Goal: Ask a question

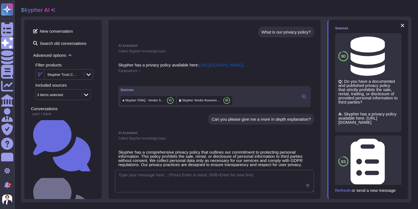
scroll to position [29, 0]
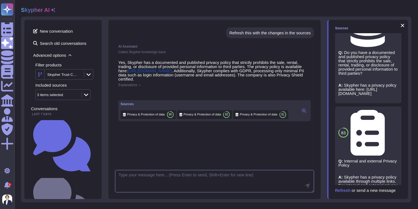
click at [179, 170] on textarea at bounding box center [214, 181] width 199 height 23
click at [153, 170] on textarea at bounding box center [214, 181] width 199 height 23
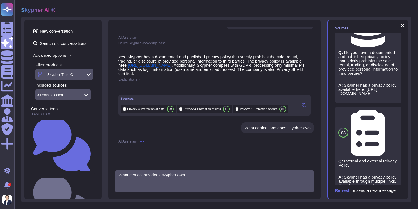
type textarea "What certications does skypher own"
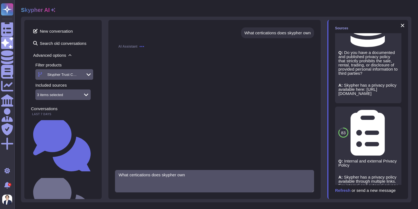
scroll to position [311, 0]
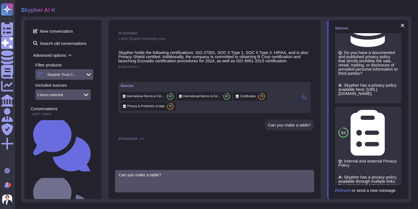
type textarea "Can you make a table?"
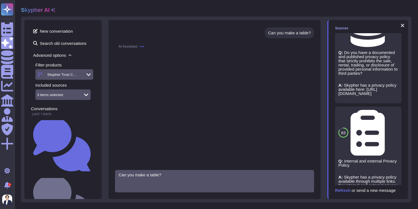
scroll to position [421, 0]
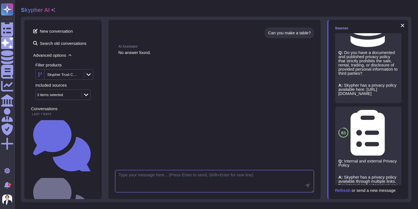
paste textarea "Does your application allow for custom data retention policy for customer data?"
click at [188, 175] on textarea "Does your application allow for custom data retention policy for customer data?" at bounding box center [214, 181] width 199 height 23
type textarea "Does your application allow for a custom data retention policy for customer dat…"
click at [306, 187] on icon at bounding box center [307, 185] width 4 height 4
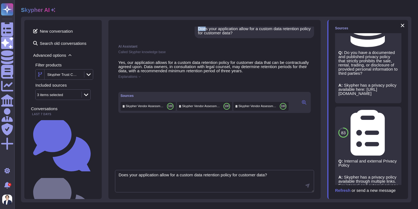
scroll to position [467, 0]
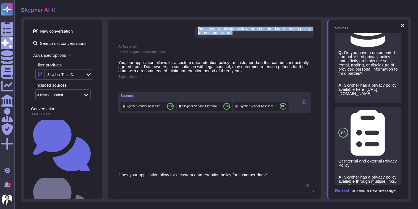
drag, startPoint x: 199, startPoint y: 28, endPoint x: 251, endPoint y: 38, distance: 53.0
click at [251, 35] on div "Does your application allow for a custom data retention policy for customer dat…" at bounding box center [254, 31] width 113 height 8
copy div "Does your application allow for a custom data retention policy for customer dat…"
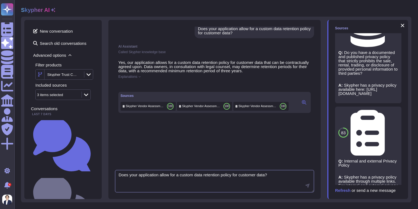
click at [182, 180] on textarea "Does your application allow for a custom data retention policy for customer dat…" at bounding box center [214, 181] width 199 height 23
paste textarea "Does your application allow for a custom data retention policy for customer dat…"
drag, startPoint x: 131, startPoint y: 175, endPoint x: 116, endPoint y: 175, distance: 15.5
click at [116, 175] on textarea "Does your application allow for a custom data retention policy for customer dat…" at bounding box center [214, 181] width 199 height 23
click at [117, 174] on textarea "our application allow for a custom data retention policy for customer data?" at bounding box center [214, 181] width 199 height 23
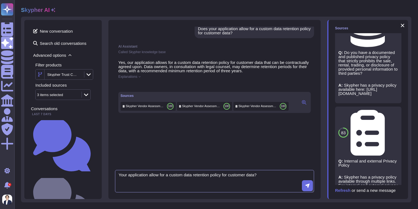
click at [161, 175] on textarea "Your application allow for a custom data retention policy for customer data?" at bounding box center [214, 181] width 199 height 23
click at [275, 171] on textarea "Does Skypher allow for a custom data retention policy for customer data?" at bounding box center [214, 181] width 199 height 23
click at [268, 173] on textarea "Does Skypher allow for a custom data retention policy for customer data?" at bounding box center [214, 181] width 199 height 23
type textarea "Does Skypher allow for a custom data retention policy for customer data?"
click at [307, 189] on button at bounding box center [307, 185] width 11 height 11
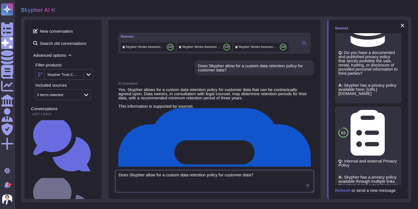
scroll to position [576, 0]
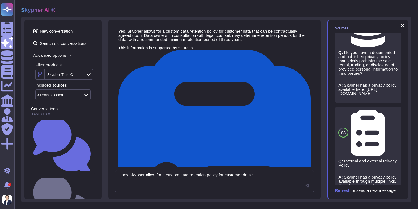
scroll to position [564, 0]
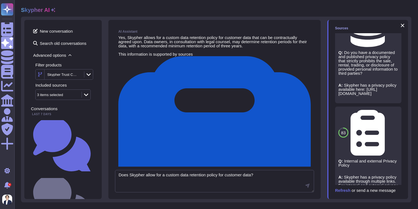
drag, startPoint x: 197, startPoint y: 41, endPoint x: 243, endPoint y: 46, distance: 46.6
click at [244, 23] on div "Does Skypher allow for a custom data retention policy for customer data?" at bounding box center [254, 15] width 119 height 15
copy div "Does Skypher allow for a custom data retention policy for customer data?"
click at [81, 31] on span "New conversation" at bounding box center [63, 31] width 64 height 9
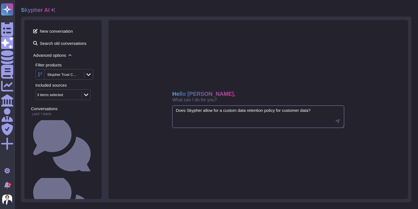
click at [208, 117] on textarea "Does Skypher allow for a custom data retention policy for customer data?" at bounding box center [258, 116] width 172 height 23
paste textarea "Does Skypher allow for a custom data retention policy for customer data?"
type textarea "Does Skypher allow for a custom data retention policy for customer data?"
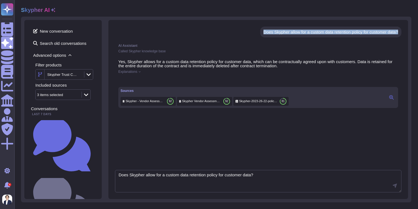
drag, startPoint x: 399, startPoint y: 32, endPoint x: 258, endPoint y: 30, distance: 140.4
click at [260, 30] on div "Does Skypher allow for a custom data retention policy for customer data?" at bounding box center [330, 32] width 141 height 11
copy div "Does Skypher allow for a custom data retention policy for customer data?"
click at [272, 33] on div "Does Skypher allow for a custom data retention policy for customer data?" at bounding box center [330, 32] width 135 height 4
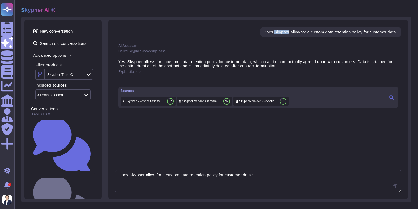
click at [272, 33] on div "Does Skypher allow for a custom data retention policy for customer data?" at bounding box center [330, 32] width 135 height 4
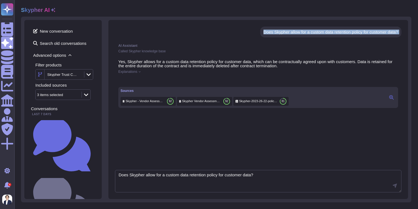
click at [272, 33] on div "Does Skypher allow for a custom data retention policy for customer data?" at bounding box center [330, 32] width 135 height 4
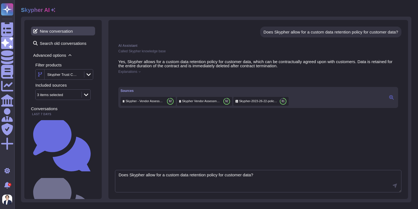
click at [54, 30] on span "New conversation" at bounding box center [63, 31] width 64 height 9
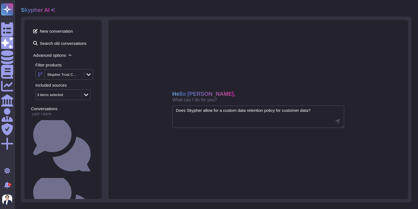
click at [79, 75] on icon at bounding box center [79, 75] width 0 height 0
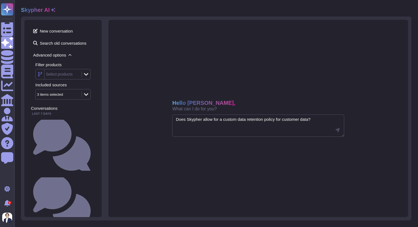
click at [227, 64] on div "Hello [PERSON_NAME], What can I do for you? Does Skypher allow for a custom dat…" at bounding box center [258, 119] width 300 height 198
click at [208, 126] on textarea "Does Skypher allow for a custom data retention policy for customer data?" at bounding box center [258, 126] width 172 height 23
type textarea "Does Skypher"
click at [194, 119] on textarea "Does Skypher" at bounding box center [258, 126] width 172 height 23
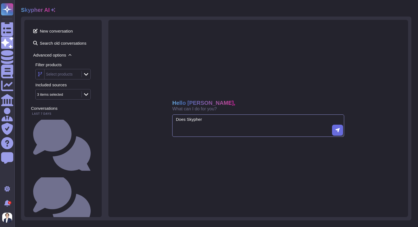
click at [194, 119] on textarea "Does Skypher" at bounding box center [258, 126] width 172 height 23
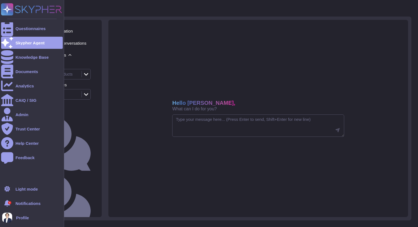
click at [5, 11] on rect at bounding box center [7, 9] width 12 height 12
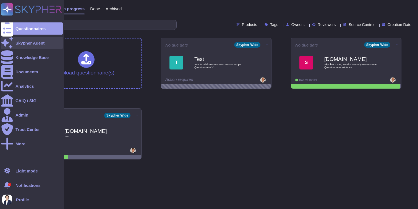
click at [27, 44] on div "Skypher Agent" at bounding box center [29, 43] width 29 height 4
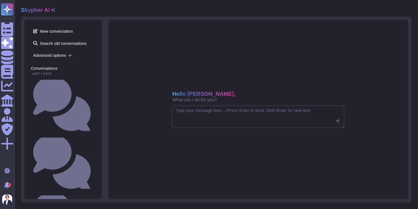
click at [65, 58] on span "Advanced options" at bounding box center [63, 55] width 64 height 9
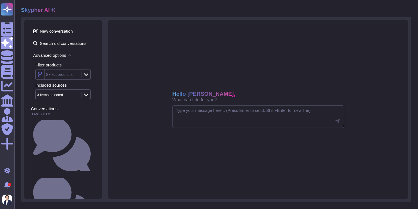
click at [86, 75] on icon at bounding box center [86, 74] width 4 height 2
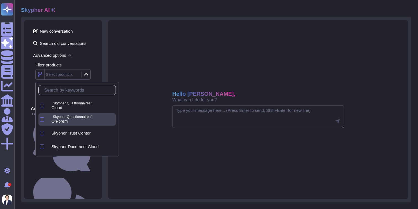
scroll to position [27, 0]
click at [72, 116] on span "Skypher Trust Center" at bounding box center [70, 118] width 39 height 5
click at [100, 64] on div "New conversation Search old conversations Advanced options Filter products Skyp…" at bounding box center [62, 109] width 77 height 179
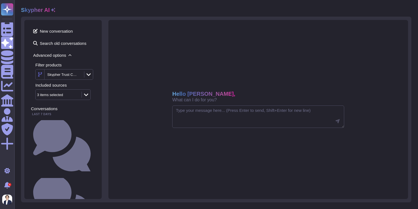
click at [84, 97] on div at bounding box center [86, 94] width 9 height 6
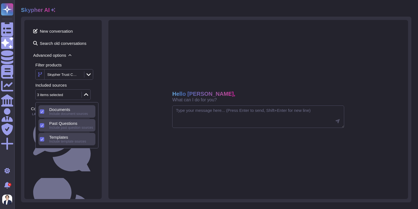
click at [87, 90] on div "3 items selected" at bounding box center [62, 94] width 55 height 11
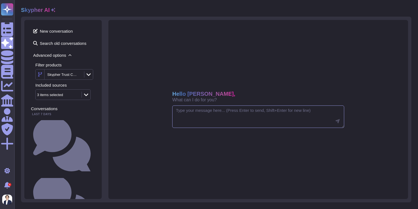
click at [182, 119] on textarea at bounding box center [258, 116] width 172 height 23
type textarea "DOes Skypher allow for a custom data retention policy for customer data?"
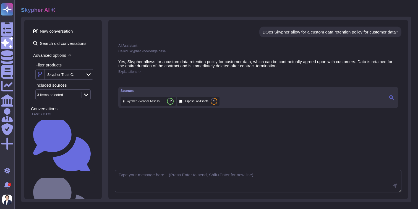
click at [83, 71] on div "Skypher Trust Center" at bounding box center [64, 74] width 38 height 10
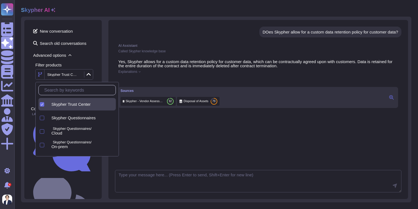
click at [79, 75] on icon at bounding box center [79, 75] width 0 height 0
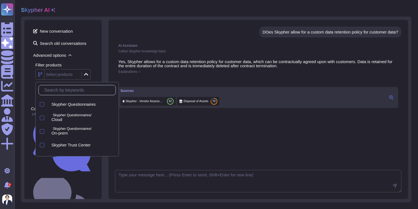
click at [104, 67] on div "New conversation Search old conversations Advanced options Filter products Sele…" at bounding box center [216, 109] width 390 height 185
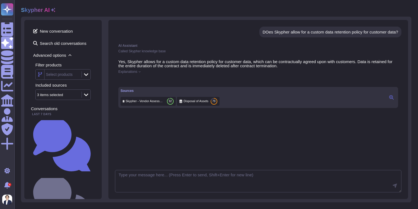
click at [63, 37] on div "New conversation Search old conversations Advanced options Filter products Sele…" at bounding box center [63, 63] width 64 height 73
click at [63, 36] on div "New conversation Search old conversations Advanced options Filter products Sele…" at bounding box center [63, 63] width 64 height 73
click at [61, 33] on span "New conversation" at bounding box center [63, 31] width 64 height 9
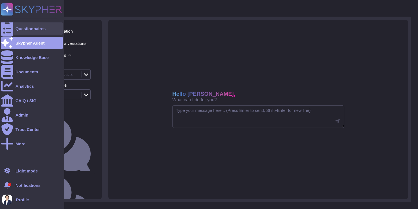
click at [11, 26] on div at bounding box center [7, 28] width 12 height 12
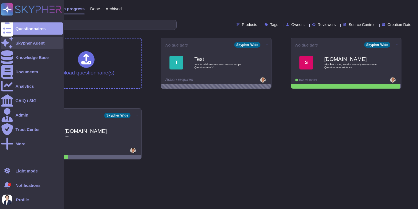
click at [9, 39] on div at bounding box center [7, 43] width 12 height 12
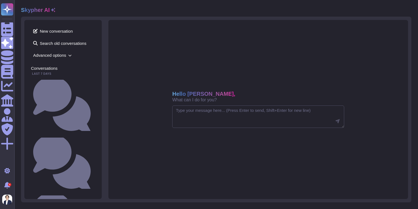
click at [73, 54] on span "Advanced options" at bounding box center [63, 55] width 64 height 9
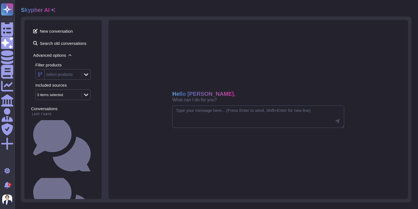
click at [88, 78] on div "Select products" at bounding box center [62, 74] width 55 height 11
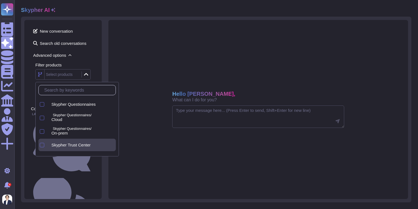
click at [77, 145] on span "Skypher Trust Center" at bounding box center [70, 144] width 39 height 5
click at [105, 73] on div "New conversation Search old conversations Advanced options Filter products Skyp…" at bounding box center [216, 109] width 390 height 185
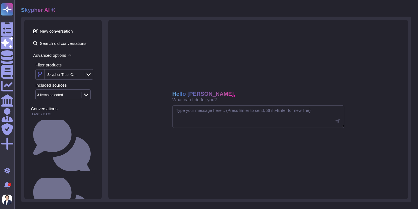
click at [80, 98] on div "3 items selected" at bounding box center [62, 94] width 55 height 11
click at [108, 87] on div "New conversation Search old conversations Advanced options Filter products Skyp…" at bounding box center [216, 109] width 390 height 185
click at [191, 109] on textarea at bounding box center [258, 116] width 172 height 23
type textarea "Does Skypher allow for a s"
click at [212, 113] on textarea "Does Skypher allow for a s" at bounding box center [258, 116] width 172 height 23
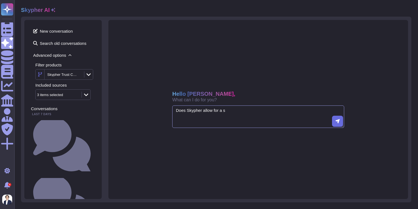
click at [212, 113] on textarea "Does Skypher allow for a s" at bounding box center [258, 116] width 172 height 23
click at [79, 75] on icon at bounding box center [79, 75] width 0 height 0
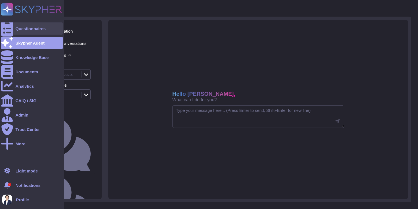
click at [9, 27] on icon at bounding box center [7, 28] width 12 height 16
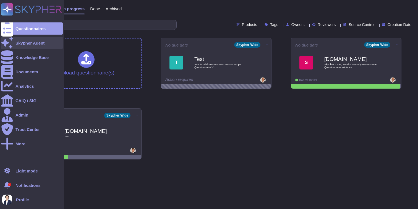
click at [14, 43] on div "Skypher Agent" at bounding box center [32, 43] width 62 height 12
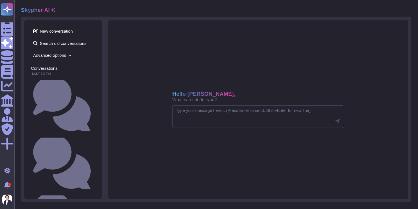
click at [71, 55] on icon at bounding box center [69, 55] width 3 height 3
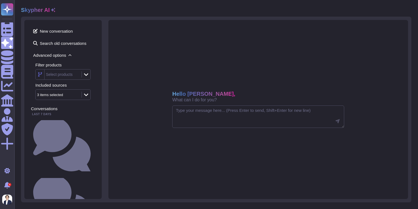
click at [87, 74] on icon at bounding box center [86, 74] width 4 height 2
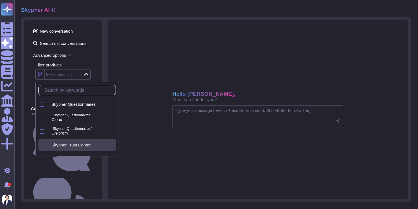
click at [76, 144] on span "Skypher Trust Center" at bounding box center [70, 144] width 39 height 5
click at [106, 75] on div "New conversation Search old conversations Advanced options Filter products Skyp…" at bounding box center [216, 109] width 390 height 185
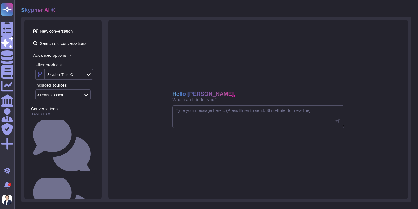
click at [85, 93] on icon at bounding box center [86, 95] width 4 height 6
click at [98, 85] on div "New conversation Search old conversations Advanced options Filter products Skyp…" at bounding box center [62, 109] width 77 height 179
click at [179, 111] on textarea at bounding box center [258, 116] width 172 height 23
paste textarea "Does Skypher allow for a custom data retention policy for customer data?"
type textarea "Does Skypher allow for a custom data retention policy for customer data?"
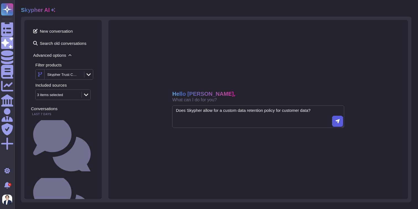
click at [338, 118] on button at bounding box center [337, 121] width 11 height 11
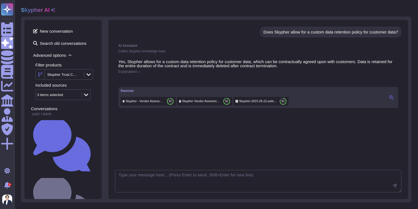
click at [141, 72] on icon at bounding box center [139, 71] width 2 height 2
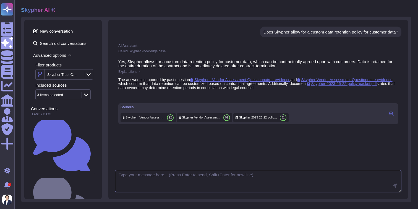
click at [146, 176] on textarea at bounding box center [258, 181] width 286 height 23
paste textarea "Can you please tell me more?"
type textarea "Can you please tell me more?"
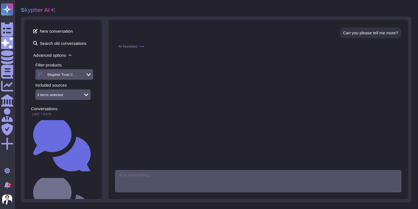
scroll to position [95, 0]
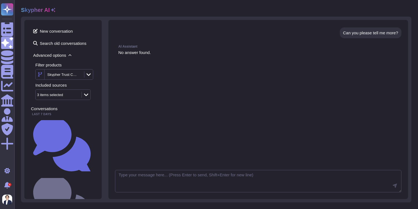
click at [83, 77] on div "Skypher Trust Center" at bounding box center [64, 74] width 38 height 10
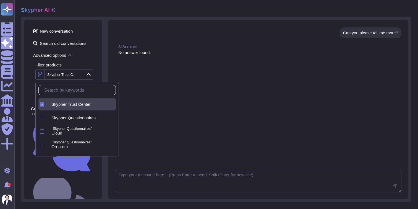
click at [57, 103] on span "Skypher Trust Center" at bounding box center [70, 104] width 39 height 5
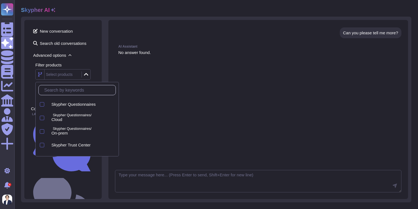
click at [111, 60] on div "Does Skypher allow for a custom data retention policy for customer data? AI Ass…" at bounding box center [258, 109] width 300 height 179
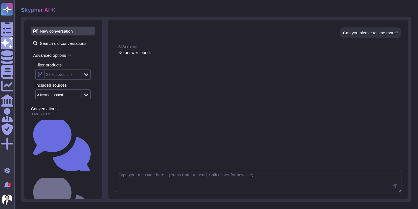
click at [52, 32] on span "New conversation" at bounding box center [63, 31] width 64 height 9
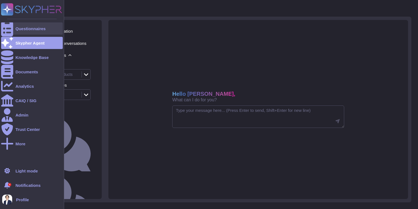
click at [8, 29] on icon at bounding box center [7, 28] width 12 height 16
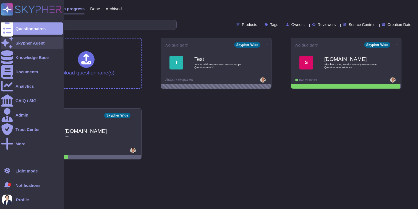
click at [14, 45] on div "Skypher Agent" at bounding box center [32, 43] width 62 height 12
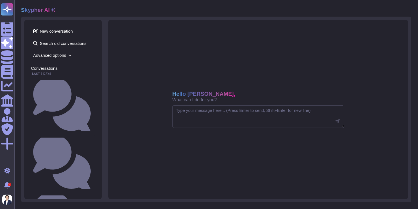
click at [69, 56] on icon at bounding box center [69, 55] width 3 height 3
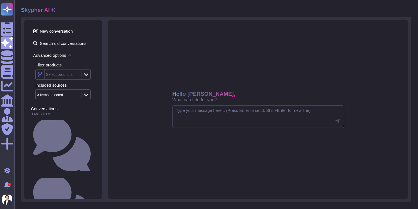
click at [85, 76] on icon at bounding box center [86, 75] width 4 height 6
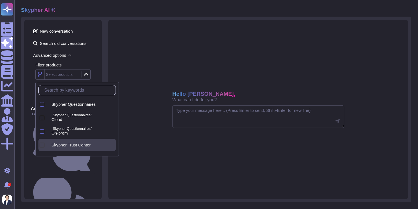
click at [80, 145] on span "Skypher Trust Center" at bounding box center [70, 144] width 39 height 5
click at [99, 62] on div "New conversation Search old conversations Advanced options Filter products Skyp…" at bounding box center [62, 109] width 77 height 179
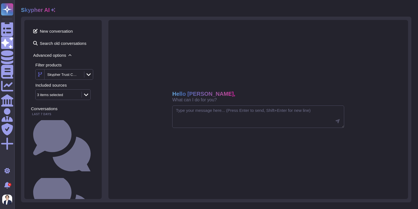
click at [83, 95] on div at bounding box center [86, 94] width 9 height 6
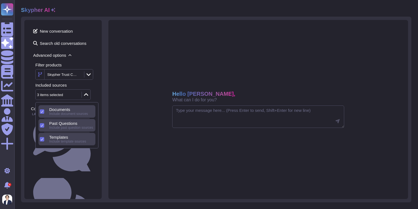
click at [91, 89] on div "Included sources 3 items selected" at bounding box center [65, 91] width 60 height 17
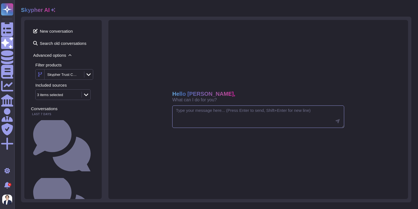
click at [181, 112] on textarea at bounding box center [258, 116] width 172 height 23
paste textarea "Tell me about our privacy policy"
type textarea "Tell me about our privacy policy"
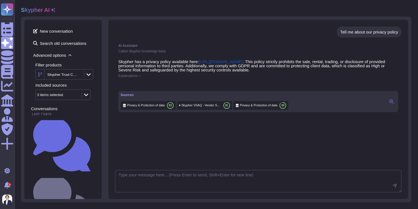
click at [140, 76] on icon at bounding box center [139, 76] width 2 height 2
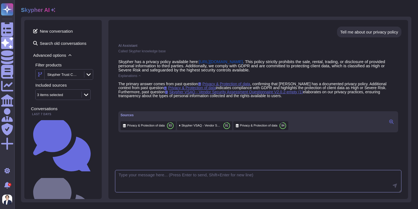
click at [145, 174] on textarea at bounding box center [258, 181] width 286 height 23
paste textarea "Can you please rephrase your answer?"
type textarea "Can you please rephrase your answer?"
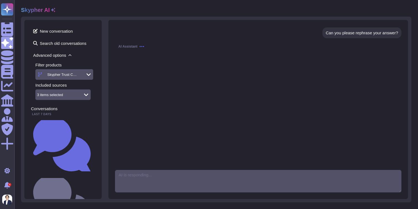
scroll to position [99, 0]
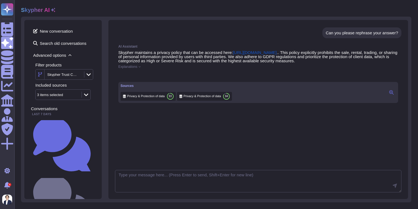
click at [391, 95] on icon at bounding box center [391, 92] width 4 height 4
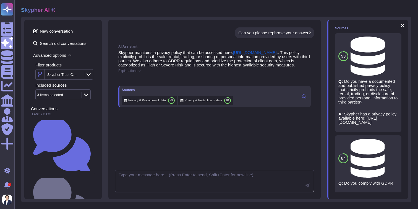
scroll to position [103, 0]
click at [387, 156] on span "Privacy & Protection of data" at bounding box center [387, 158] width 0 height 4
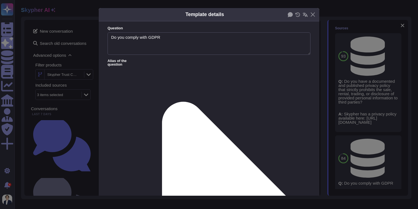
type textarea "Do you comply with GDPR"
type textarea "Skypher comply with GDPR. That being said we don't process PII data for our cus…"
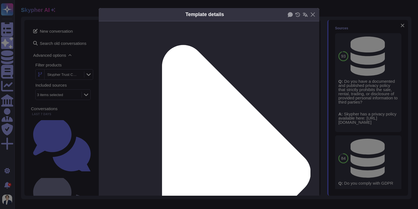
scroll to position [0, 0]
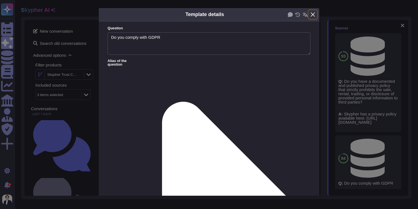
click at [314, 16] on button "Close" at bounding box center [312, 14] width 9 height 9
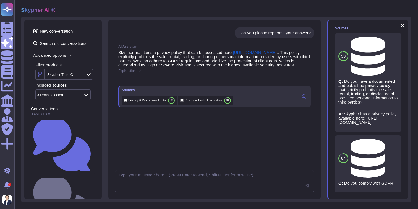
click at [342, 191] on span "Refresh" at bounding box center [342, 190] width 15 height 4
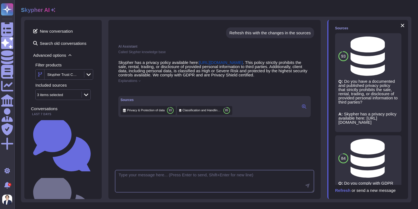
scroll to position [198, 0]
click at [79, 75] on icon at bounding box center [79, 75] width 0 height 0
click at [51, 34] on span "New conversation" at bounding box center [63, 31] width 64 height 9
